Goal: Task Accomplishment & Management: Complete application form

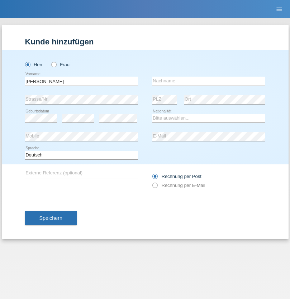
type input "Hujic"
click at [209, 81] on input "text" at bounding box center [208, 81] width 113 height 9
type input "Zlatko"
select select "CH"
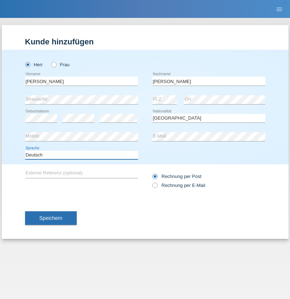
select select "en"
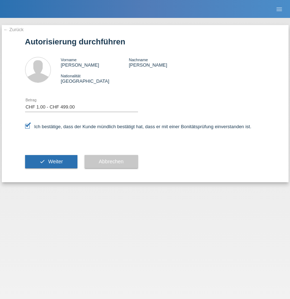
select select "1"
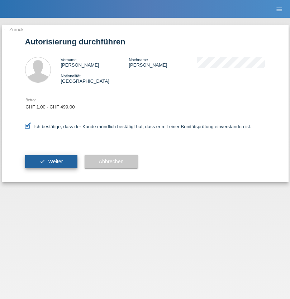
click at [51, 162] on span "Weiter" at bounding box center [55, 162] width 15 height 6
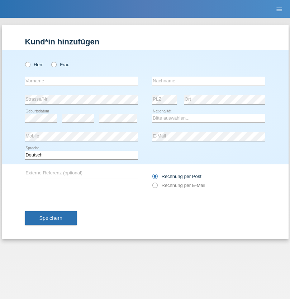
radio input "true"
click at [81, 81] on input "text" at bounding box center [81, 81] width 113 height 9
type input "Dunja"
click at [209, 81] on input "text" at bounding box center [208, 81] width 113 height 9
type input "Stefanko"
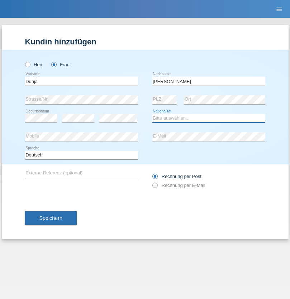
select select "HR"
select select "C"
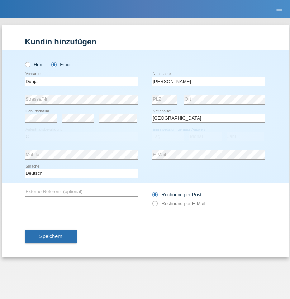
select select "02"
select select "09"
select select "2021"
